Goal: Task Accomplishment & Management: Use online tool/utility

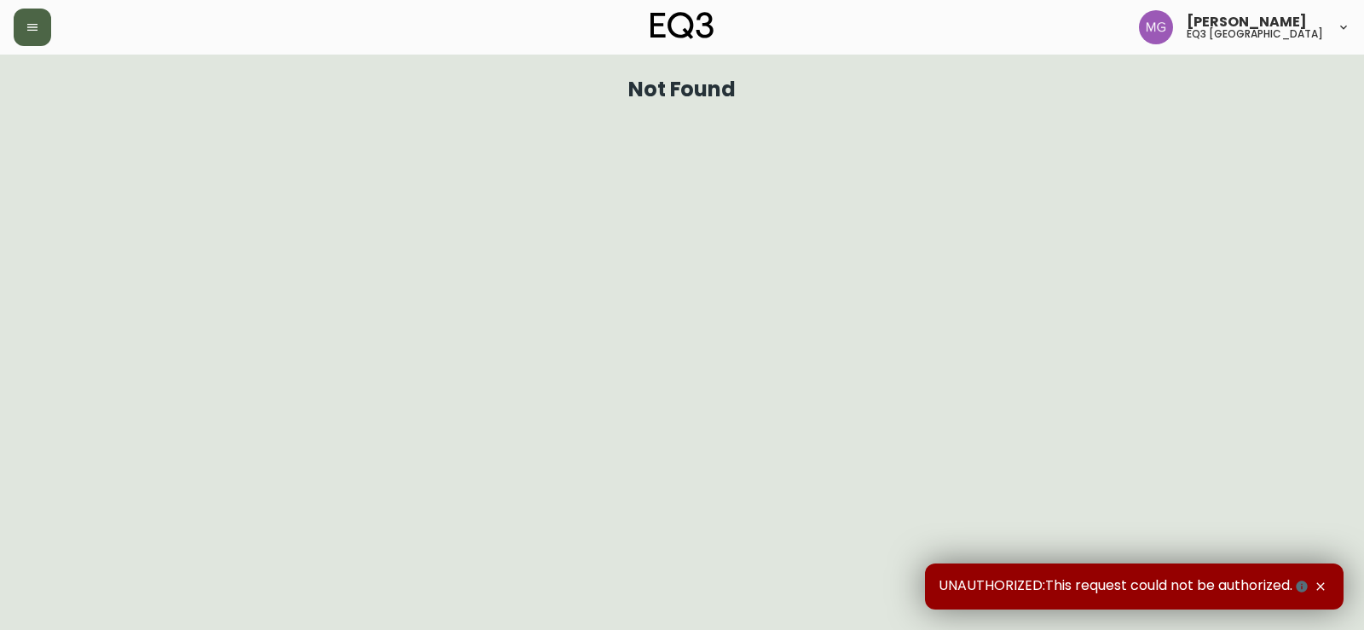
click at [28, 43] on button "button" at bounding box center [33, 28] width 38 height 38
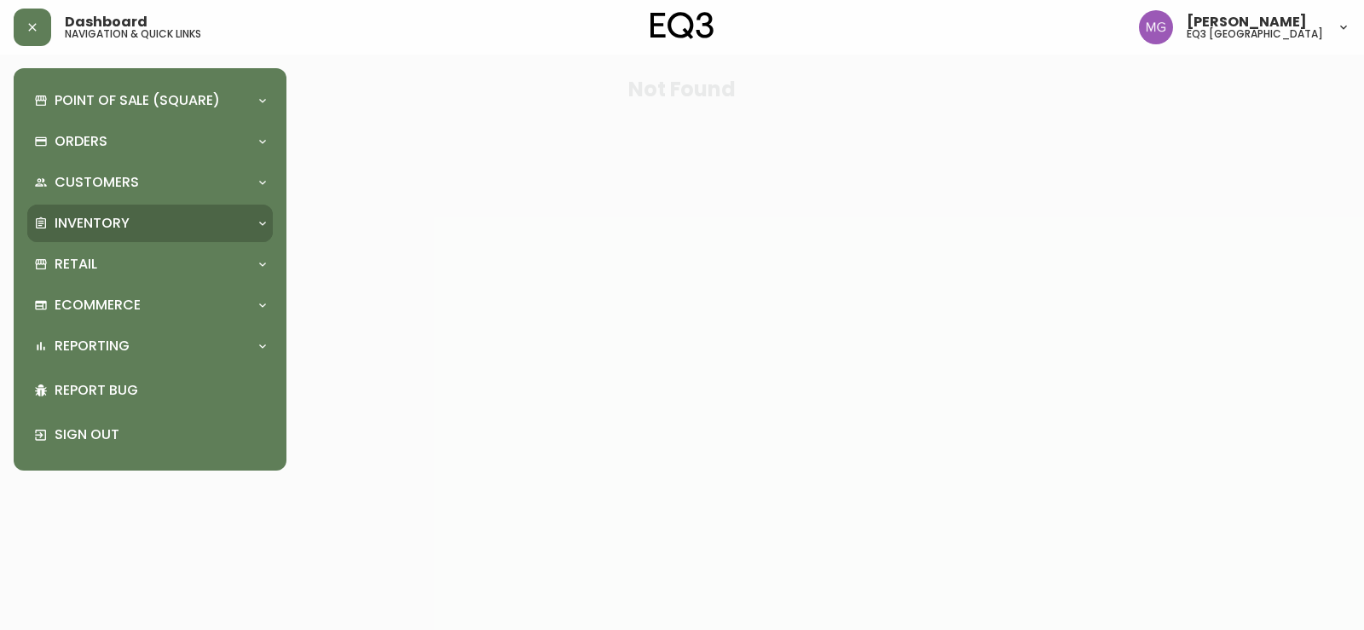
click at [75, 228] on p "Inventory" at bounding box center [92, 223] width 75 height 19
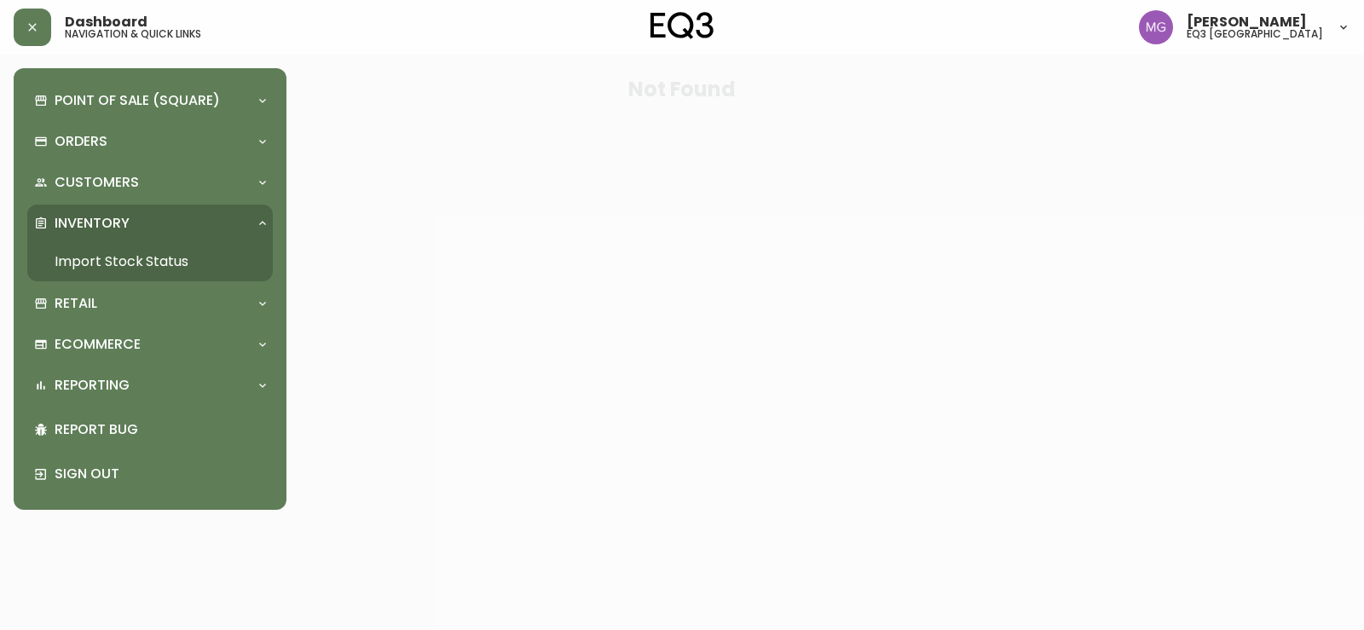
click at [111, 259] on link "Import Stock Status" at bounding box center [150, 261] width 246 height 39
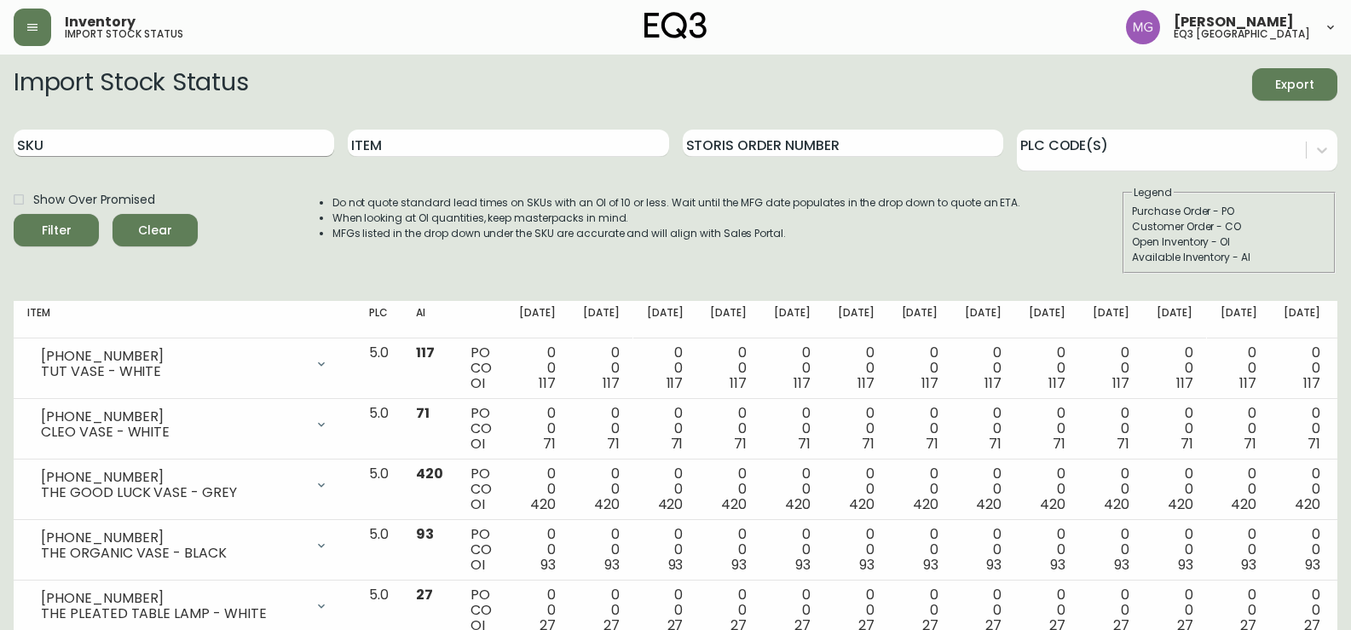
click at [176, 134] on input "SKU" at bounding box center [174, 143] width 321 height 27
paste input "3020-433-4-B"
type input "3020-433-4-B"
click at [14, 214] on button "Filter" at bounding box center [56, 230] width 85 height 32
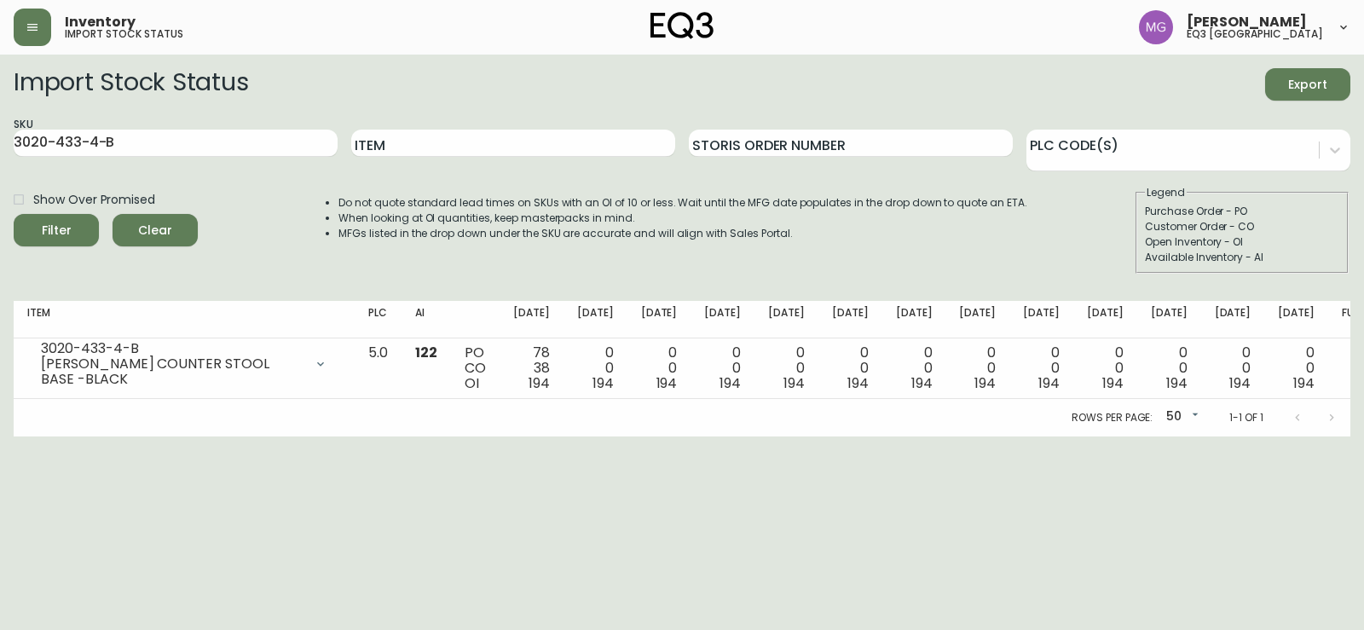
drag, startPoint x: 246, startPoint y: 129, endPoint x: 0, endPoint y: 124, distance: 246.4
click at [0, 124] on main "Import Stock Status Export SKU 3020-433-4-B Item Storis Order Number PLC Code(s…" at bounding box center [682, 246] width 1364 height 382
click at [271, 145] on input "3020-433-4-B" at bounding box center [176, 143] width 324 height 27
drag, startPoint x: 220, startPoint y: 153, endPoint x: 0, endPoint y: 153, distance: 220.0
click at [0, 153] on main "Import Stock Status Export SKU 3020-433-4-B Item Storis Order Number PLC Code(s…" at bounding box center [682, 246] width 1364 height 382
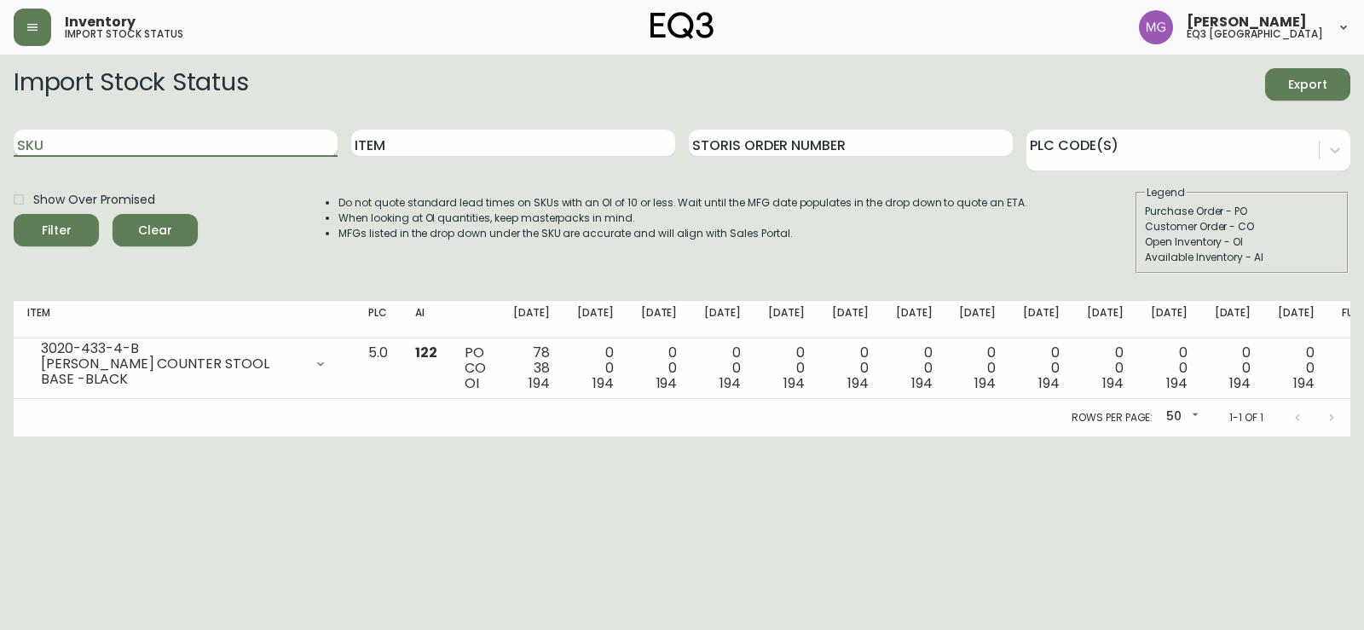
paste input "3020-431-32-A"
click at [14, 214] on button "Filter" at bounding box center [56, 230] width 85 height 32
type input "3020-433-4-B"
drag, startPoint x: 136, startPoint y: 142, endPoint x: 0, endPoint y: 138, distance: 135.6
click at [0, 143] on main "Import Stock Status Export SKU 3020-433-4-B Item Storis Order Number PLC Code(s…" at bounding box center [682, 246] width 1364 height 382
